Goal: Find specific page/section: Find specific page/section

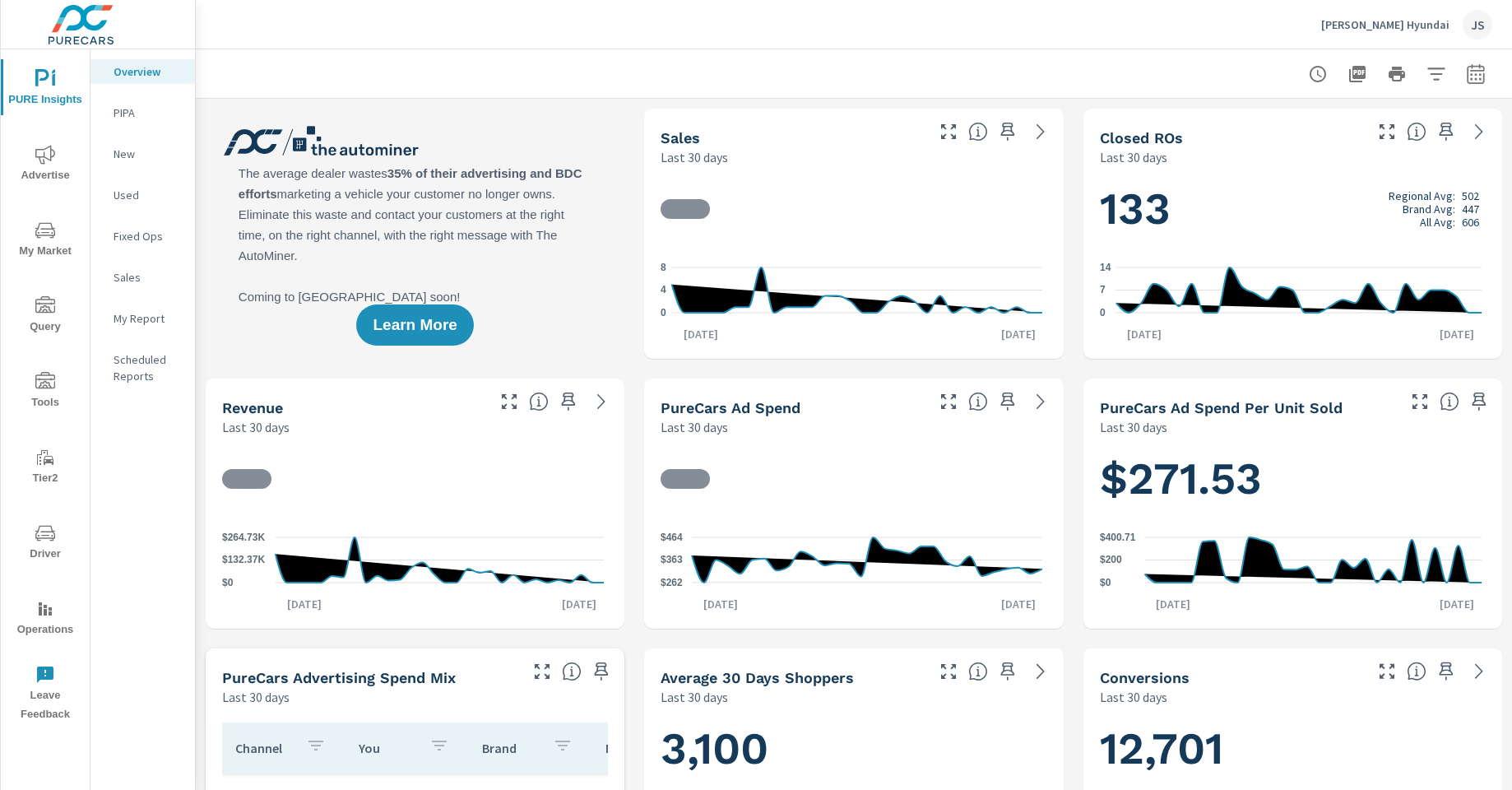
scroll to position [1, 0]
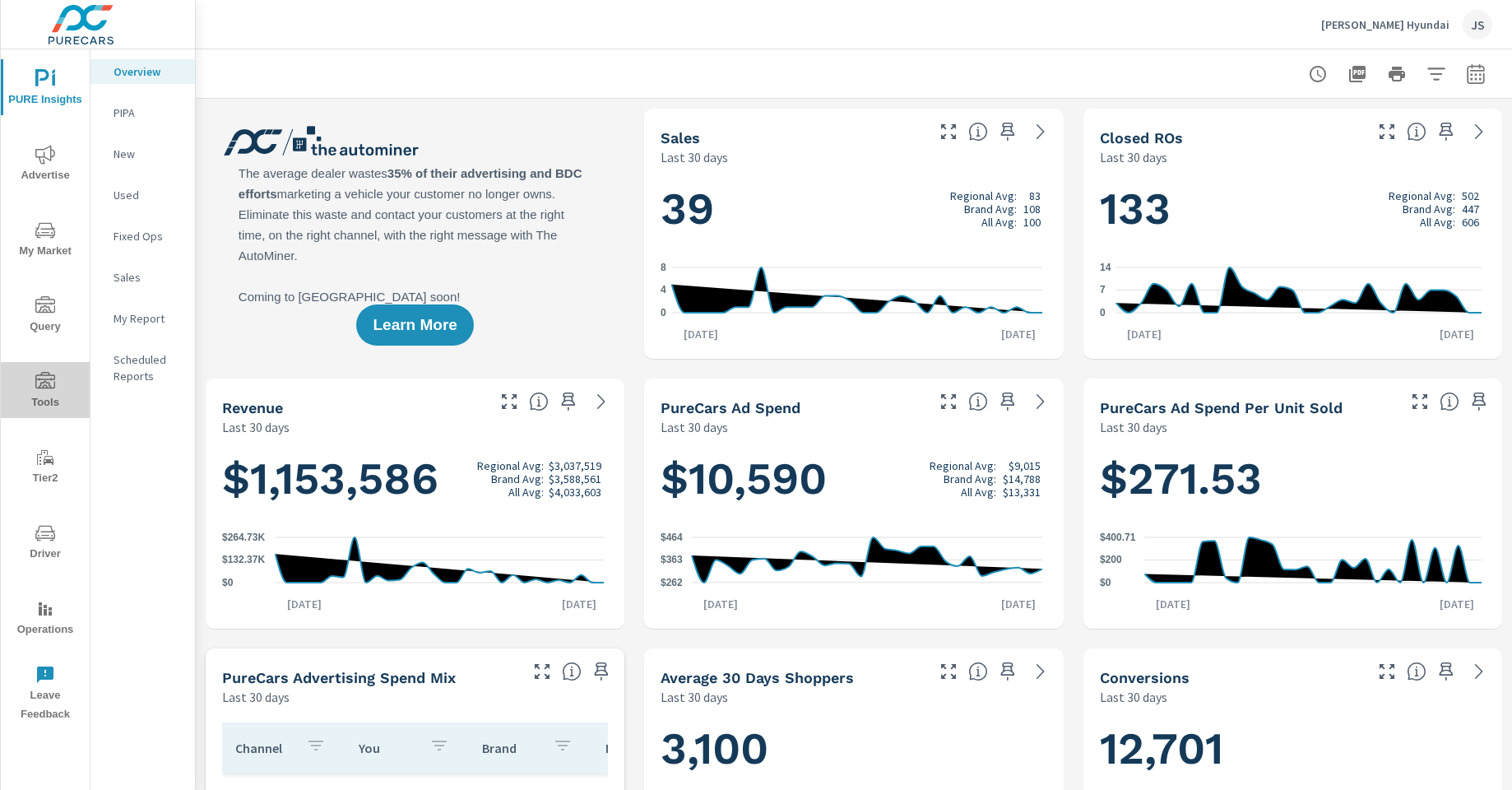
click at [44, 372] on icon "nav menu" at bounding box center [45, 382] width 20 height 20
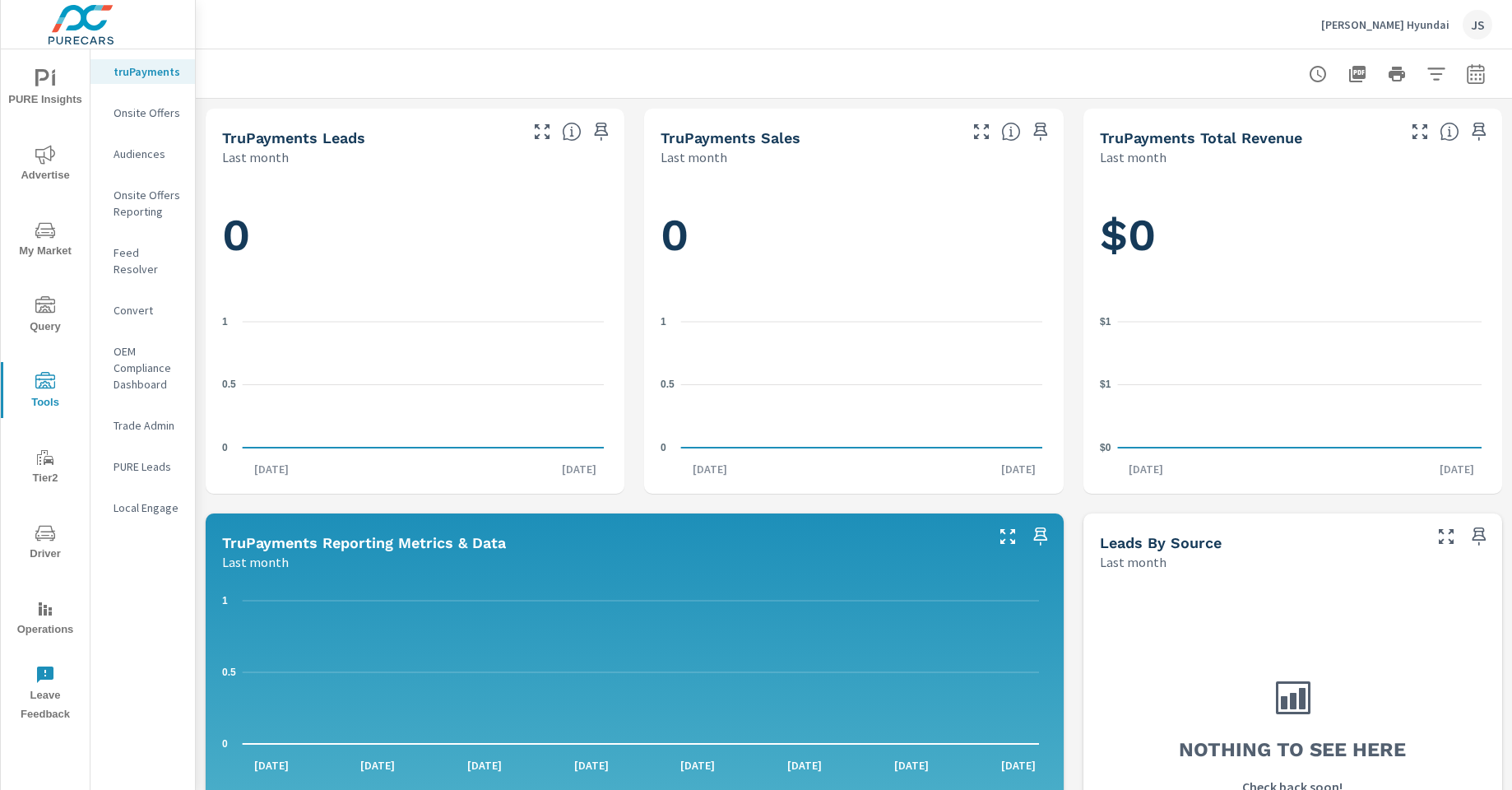
click at [56, 537] on span "Driver" at bounding box center [45, 543] width 79 height 40
